Goal: Transaction & Acquisition: Obtain resource

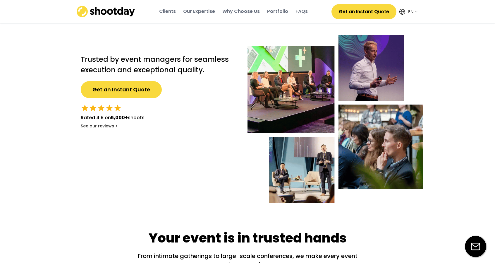
select select ""en""
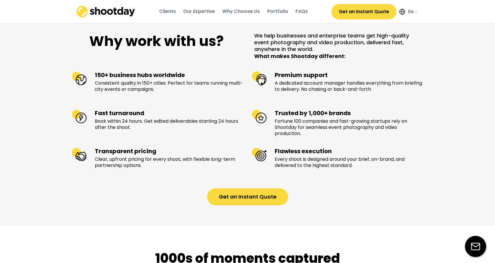
scroll to position [574, 0]
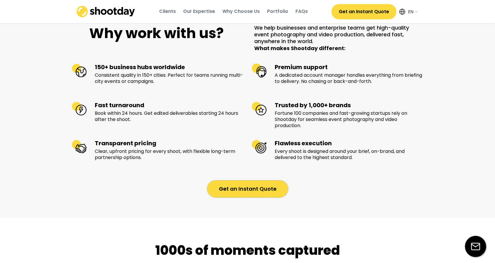
click at [238, 197] on button "Get an Instant Quote" at bounding box center [247, 188] width 81 height 17
